Goal: Task Accomplishment & Management: Manage account settings

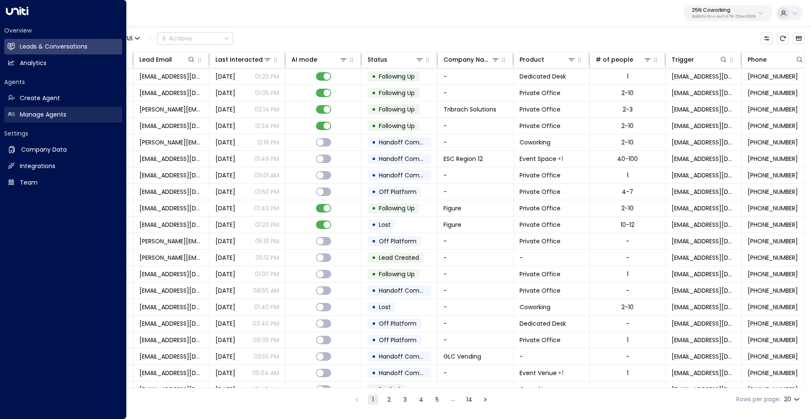
click at [46, 117] on h2 "Manage Agents" at bounding box center [43, 114] width 46 height 9
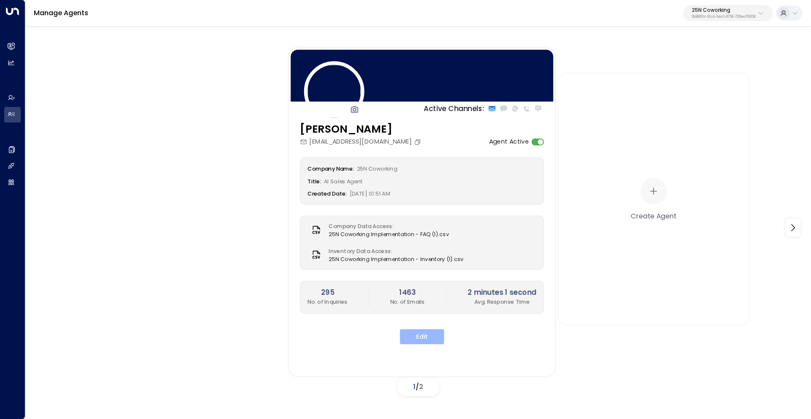
click at [430, 340] on button "Edit" at bounding box center [422, 336] width 44 height 15
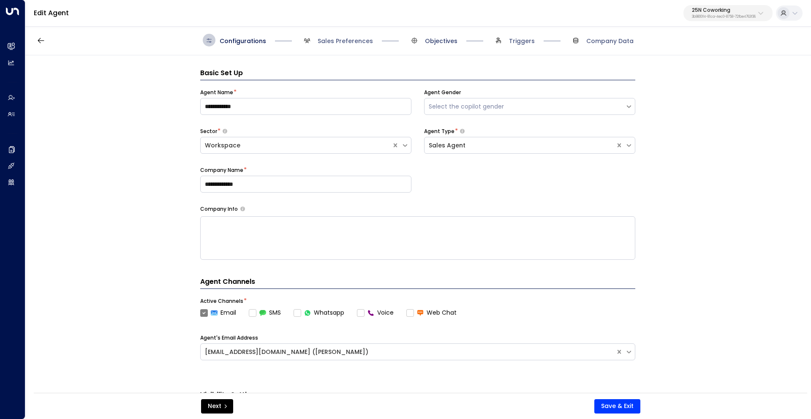
click at [440, 43] on span "Objectives" at bounding box center [441, 41] width 33 height 8
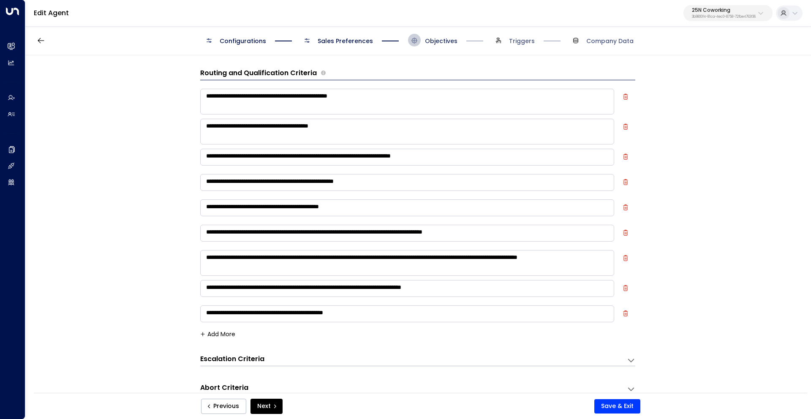
scroll to position [13, 0]
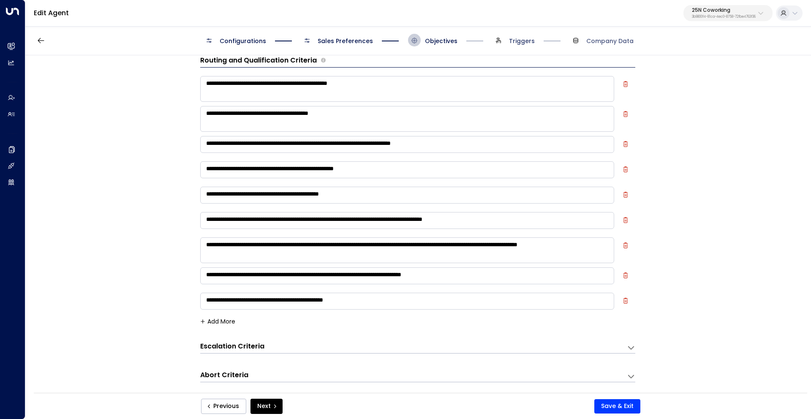
click at [522, 42] on span "Triggers" at bounding box center [522, 41] width 26 height 8
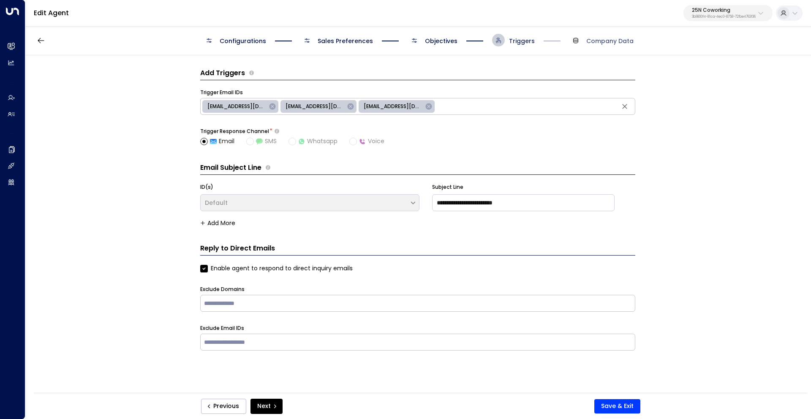
scroll to position [0, 0]
click at [239, 43] on span "Configurations" at bounding box center [243, 41] width 46 height 8
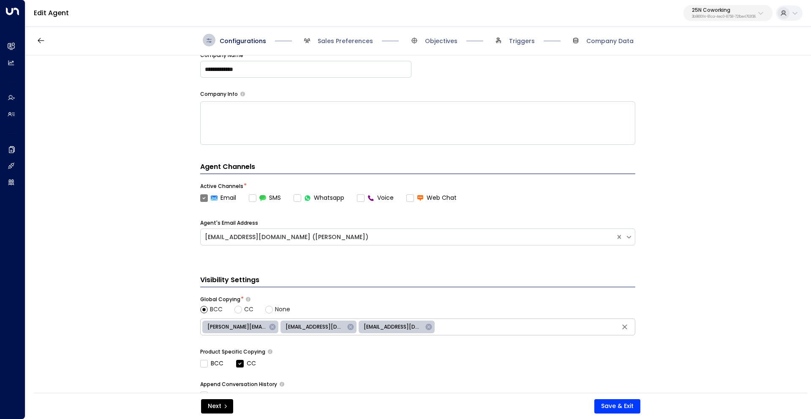
scroll to position [138, 0]
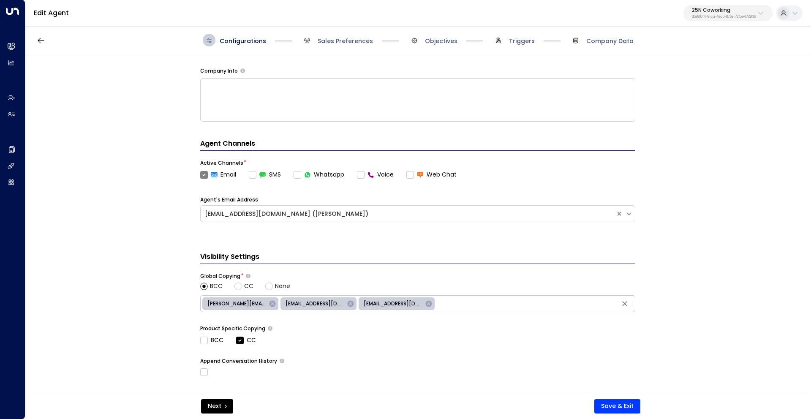
click at [754, 15] on p "3b9800f4-81ca-4ec0-8758-72fbe4763f36" at bounding box center [724, 16] width 64 height 3
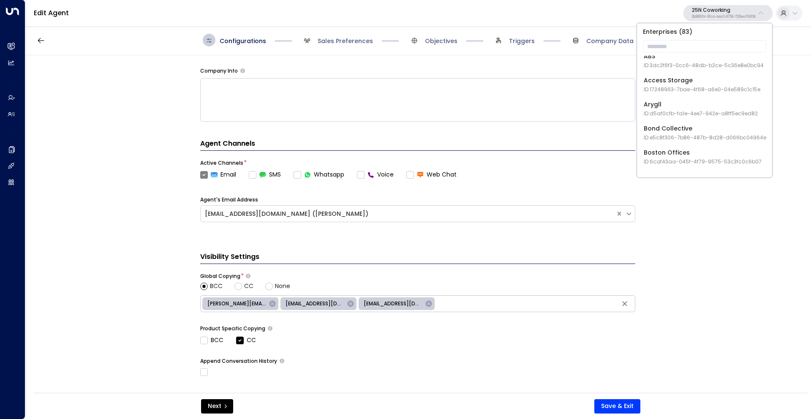
scroll to position [37, 0]
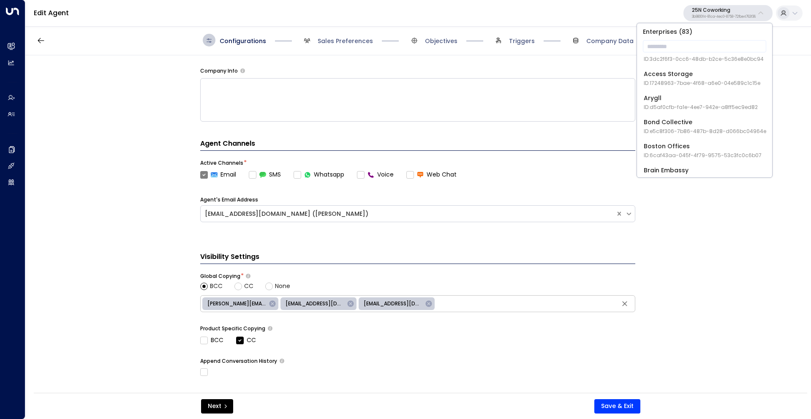
click at [683, 122] on div "Bond Collective ID: e5c8f306-7b86-487b-8d28-d066bc04964e" at bounding box center [705, 126] width 122 height 17
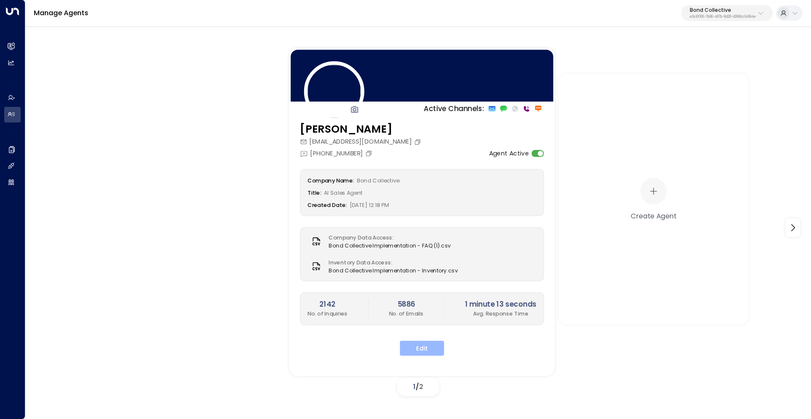
click at [425, 348] on button "Edit" at bounding box center [422, 347] width 44 height 15
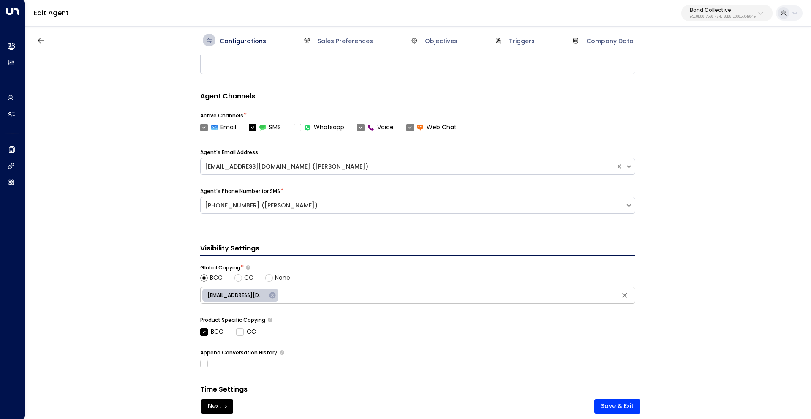
scroll to position [187, 0]
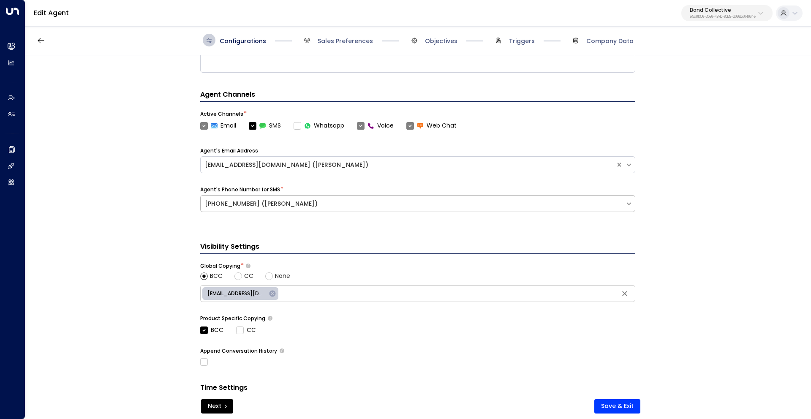
click at [344, 200] on div "[PHONE_NUMBER] ([PERSON_NAME])" at bounding box center [413, 203] width 416 height 9
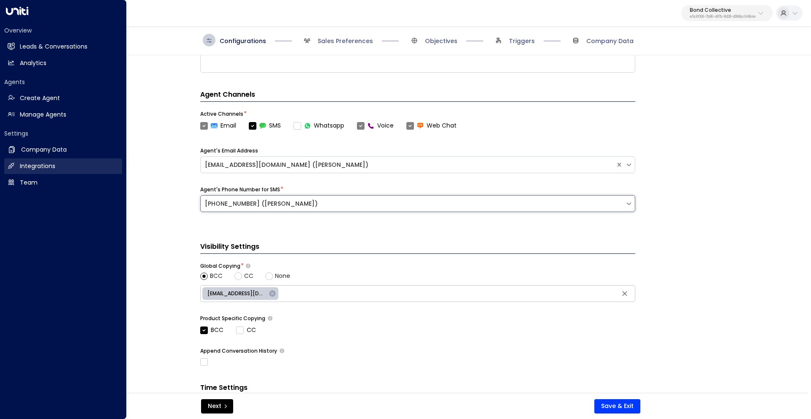
click at [23, 165] on h2 "Integrations" at bounding box center [37, 166] width 35 height 9
